Goal: Information Seeking & Learning: Learn about a topic

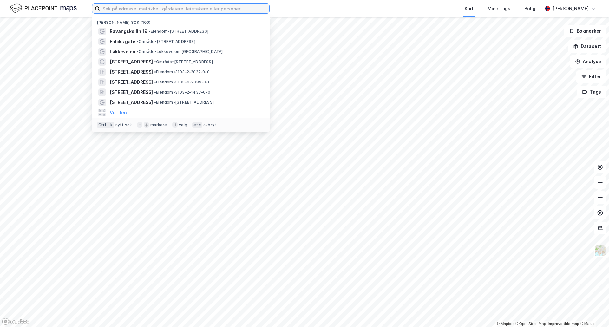
click at [154, 10] on input at bounding box center [184, 9] width 169 height 10
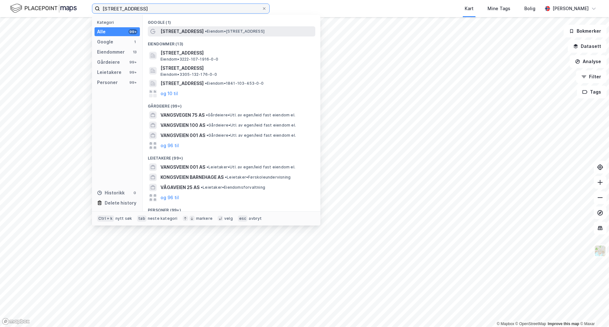
type input "[STREET_ADDRESS]"
click at [226, 29] on span "• Eiendom • [STREET_ADDRESS]" at bounding box center [235, 31] width 60 height 5
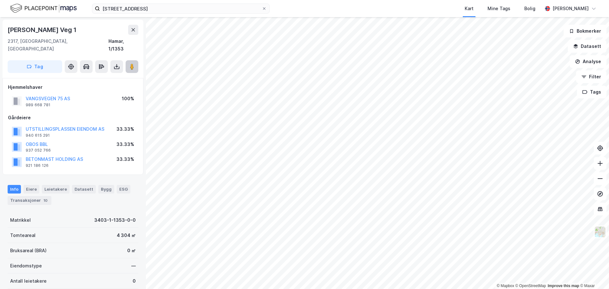
click at [132, 63] on image at bounding box center [132, 66] width 4 height 6
click at [133, 63] on image at bounding box center [132, 66] width 4 height 6
click at [132, 63] on image at bounding box center [132, 66] width 4 height 6
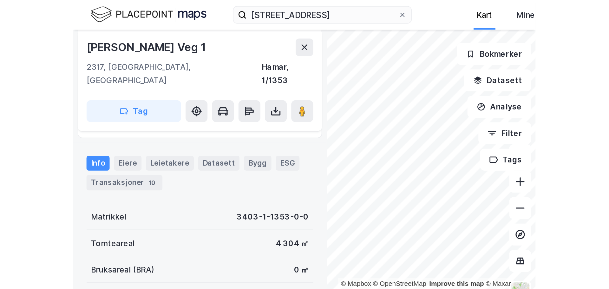
scroll to position [86, 0]
